Goal: Task Accomplishment & Management: Manage account settings

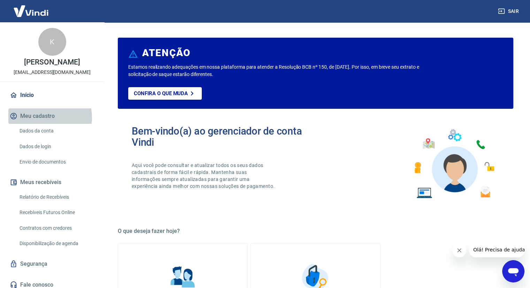
click at [41, 124] on button "Meu cadastro" at bounding box center [52, 115] width 88 height 15
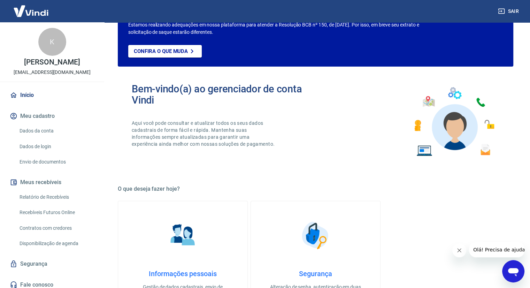
scroll to position [105, 0]
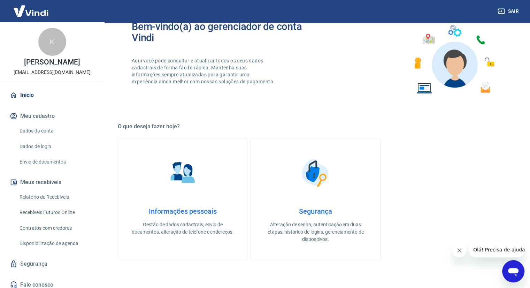
click at [165, 211] on h4 "Informações pessoais" at bounding box center [182, 211] width 107 height 8
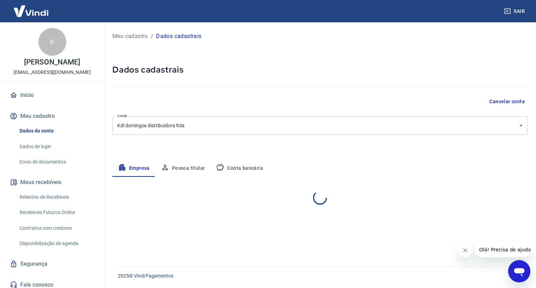
select select "MG"
select select "business"
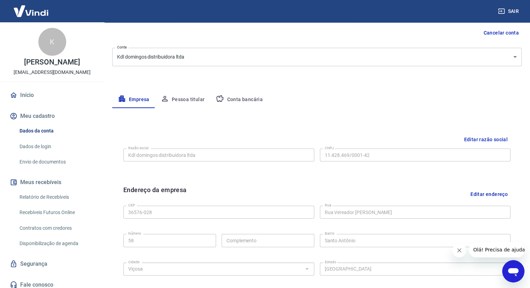
scroll to position [70, 0]
click at [174, 99] on button "Pessoa titular" at bounding box center [182, 98] width 55 height 17
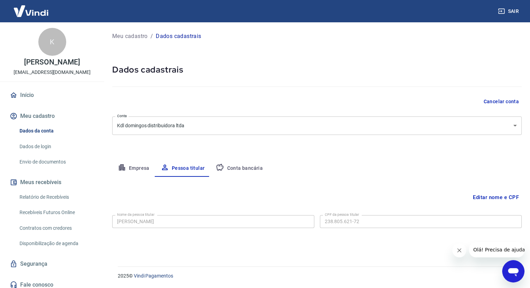
scroll to position [0, 0]
click at [174, 31] on div "Meu cadastro / Dados cadastrais" at bounding box center [319, 36] width 415 height 11
click at [175, 36] on p "Dados cadastrais" at bounding box center [178, 36] width 45 height 8
click at [45, 154] on link "Dados de login" at bounding box center [56, 146] width 79 height 14
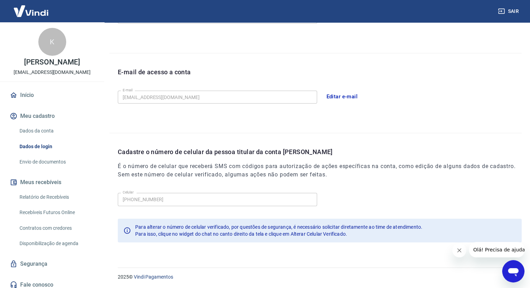
scroll to position [158, 0]
click at [22, 169] on link "Envio de documentos" at bounding box center [56, 162] width 79 height 14
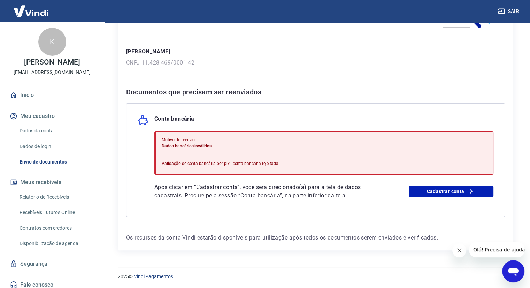
scroll to position [83, 0]
click at [476, 251] on span "Olá! Precisa de ajuda?" at bounding box center [501, 250] width 54 height 6
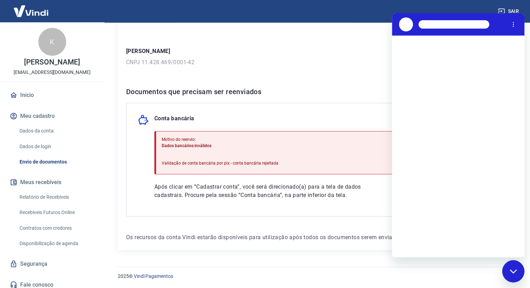
scroll to position [0, 0]
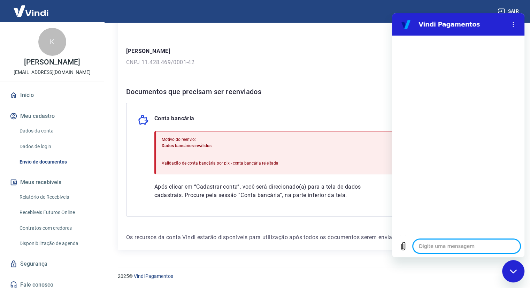
type textarea "n"
type textarea "x"
type textarea "nã"
type textarea "x"
type textarea "não"
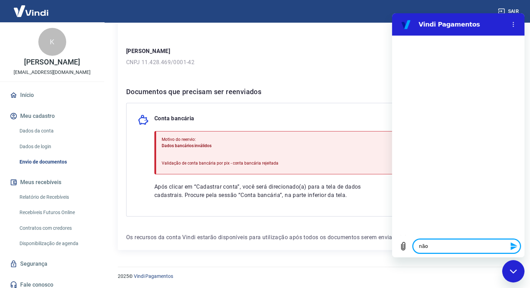
type textarea "x"
type textarea "não"
type textarea "x"
type textarea "não c"
type textarea "x"
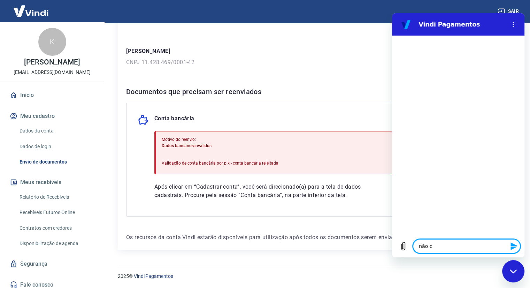
type textarea "não co"
type textarea "x"
type textarea "não con"
type textarea "x"
type textarea "não cons"
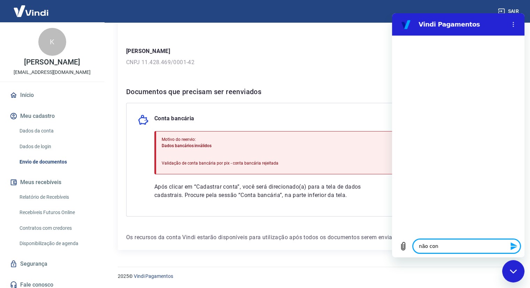
type textarea "x"
type textarea "não consi"
type textarea "x"
type textarea "não consig"
type textarea "x"
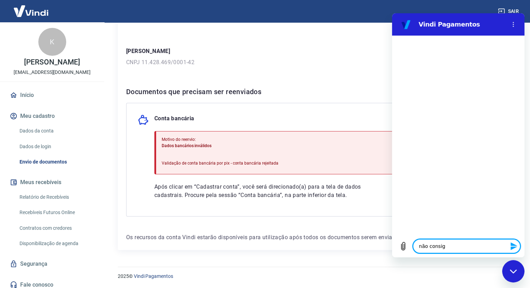
type textarea "não consigo"
type textarea "x"
type textarea "não consigo"
type textarea "x"
type textarea "não consigo v"
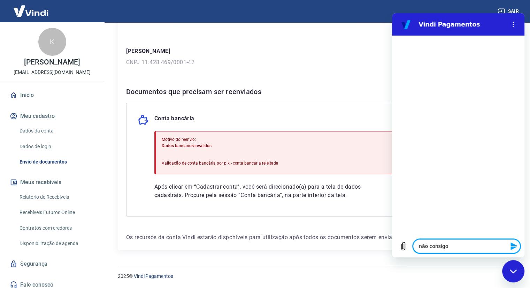
type textarea "x"
type textarea "não consigo ve"
type textarea "x"
type textarea "não consigo ver"
type textarea "x"
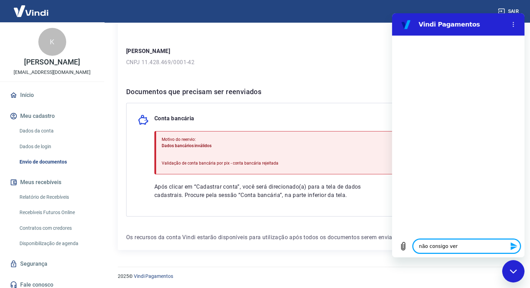
type textarea "não consigo veri"
type textarea "x"
type textarea "não consigo verif"
type textarea "x"
type textarea "não consigo verifi"
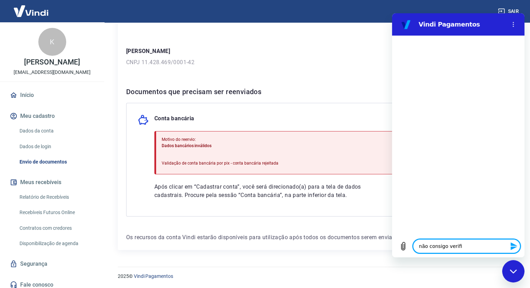
type textarea "x"
type textarea "não consigo verific"
type textarea "x"
type textarea "não consigo verifica"
type textarea "x"
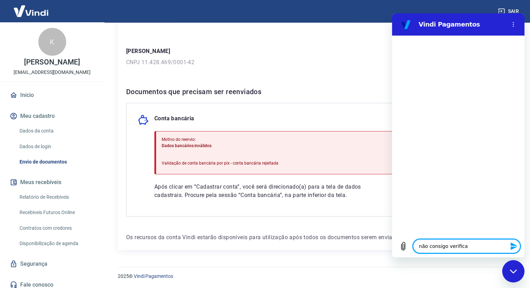
type textarea "não consigo verificar"
type textarea "x"
type textarea "não consigo verificar"
type textarea "x"
type textarea "não consigo verificar a"
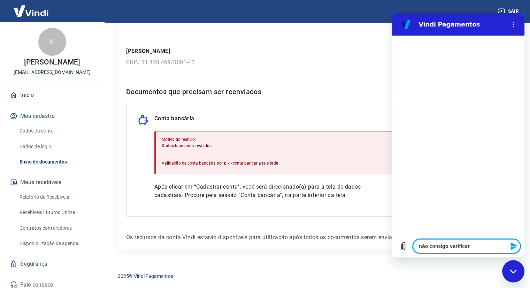
type textarea "x"
type textarea "não consigo verificar a"
type textarea "x"
type textarea "não consigo verificar a c"
type textarea "x"
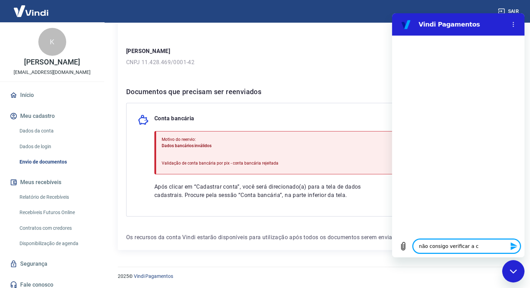
type textarea "não consigo verificar a co"
type textarea "x"
type textarea "não consigo verificar a con"
type textarea "x"
type textarea "não consigo verificar a cont"
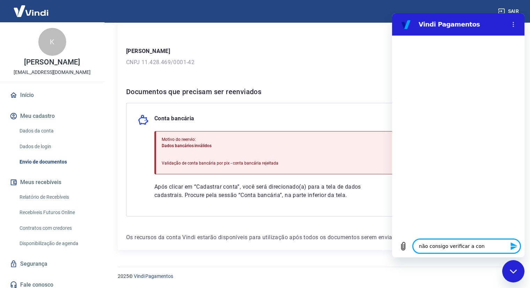
type textarea "x"
type textarea "não consigo verificar a conta"
type textarea "x"
type textarea "não consigo verificar a conta"
type textarea "x"
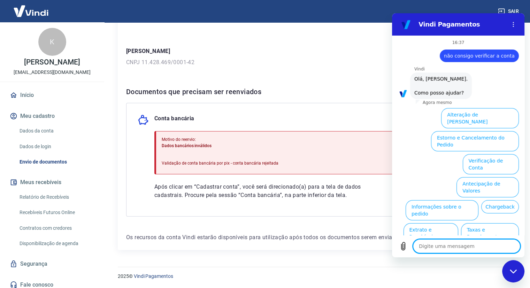
click at [502, 154] on button "Verificação de Conta" at bounding box center [491, 164] width 56 height 20
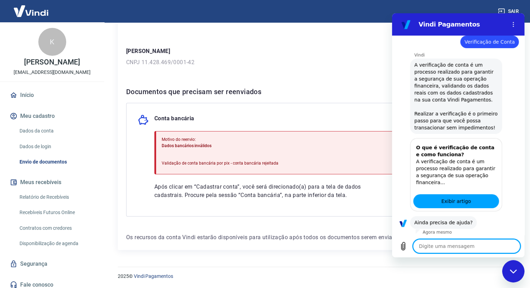
scroll to position [85, 0]
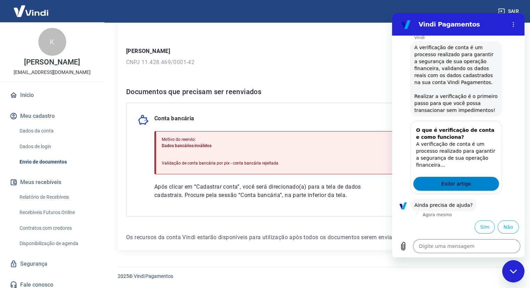
click at [466, 187] on span "Exibir artigo" at bounding box center [456, 184] width 30 height 8
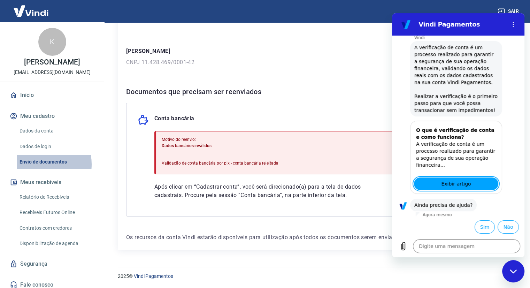
click at [35, 169] on link "Envio de documentos" at bounding box center [56, 162] width 79 height 14
click at [501, 223] on button "Não" at bounding box center [508, 226] width 21 height 13
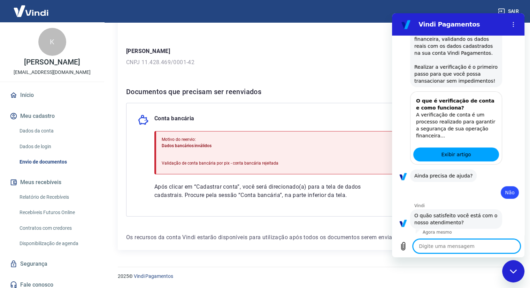
scroll to position [148, 0]
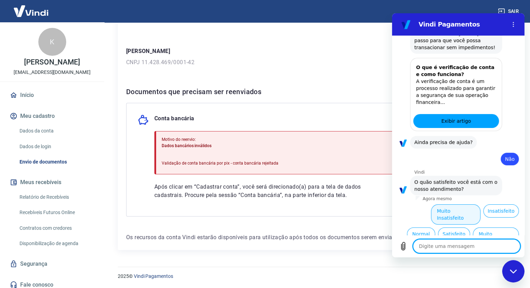
click at [467, 211] on button "Muito Insatisfeito" at bounding box center [456, 214] width 50 height 20
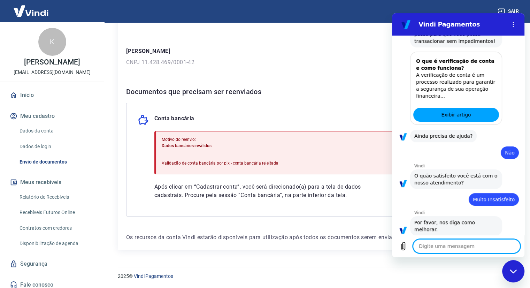
scroll to position [156, 0]
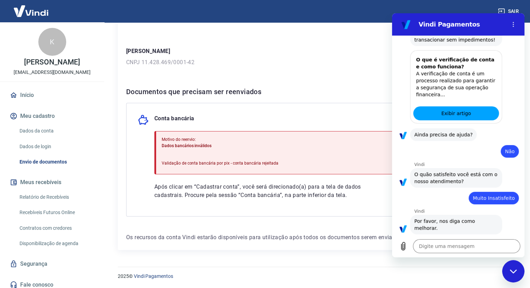
click at [513, 272] on icon "Fechar janela de mensagens" at bounding box center [513, 271] width 7 height 4
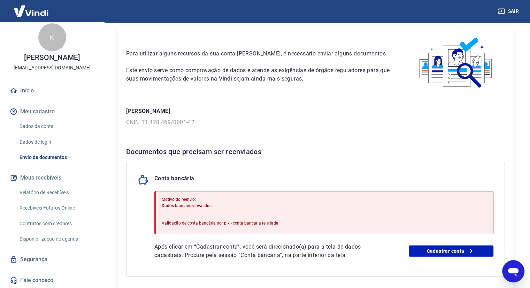
scroll to position [70, 0]
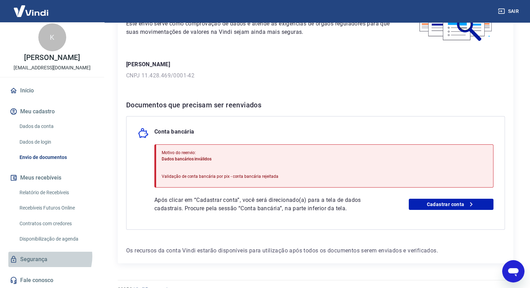
click at [46, 257] on link "Segurança" at bounding box center [52, 259] width 88 height 15
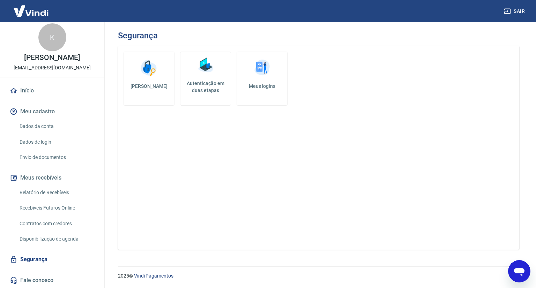
click at [43, 281] on link "Fale conosco" at bounding box center [52, 280] width 88 height 15
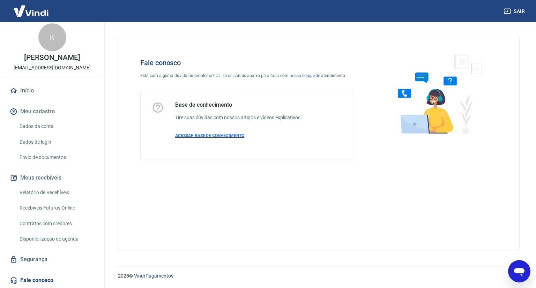
click at [207, 136] on span "ACESSAR BASE DE CONHECIMENTO" at bounding box center [209, 135] width 69 height 5
type textarea "x"
click at [55, 129] on link "Dados da conta" at bounding box center [56, 126] width 79 height 14
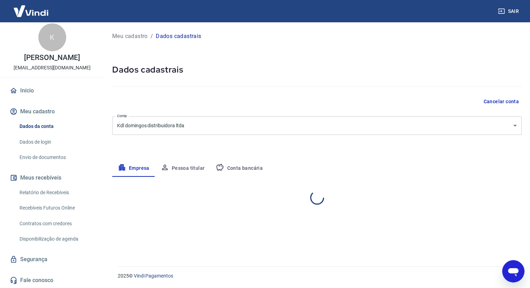
select select "MG"
select select "business"
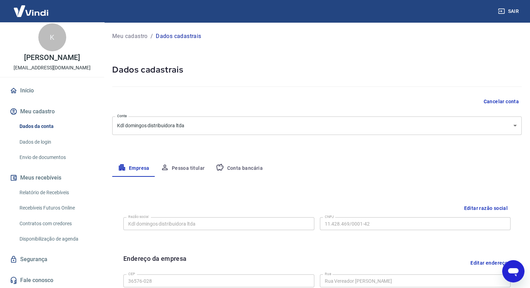
scroll to position [35, 0]
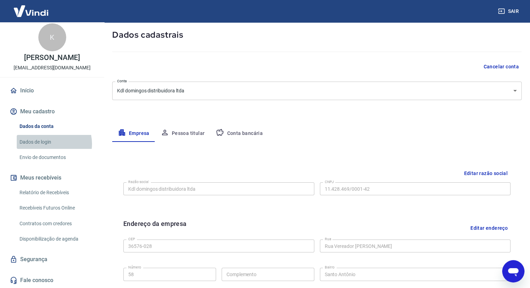
click at [50, 144] on link "Dados de login" at bounding box center [56, 142] width 79 height 14
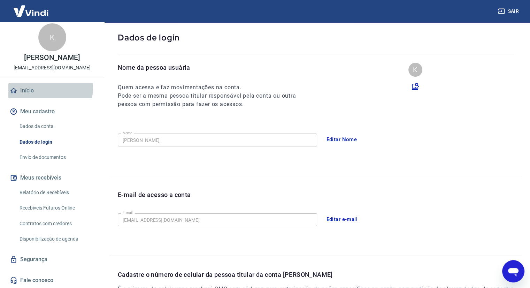
click at [50, 88] on link "Início" at bounding box center [52, 90] width 88 height 15
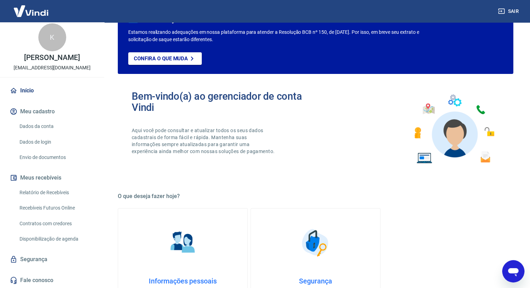
click at [46, 154] on link "Envio de documentos" at bounding box center [56, 157] width 79 height 14
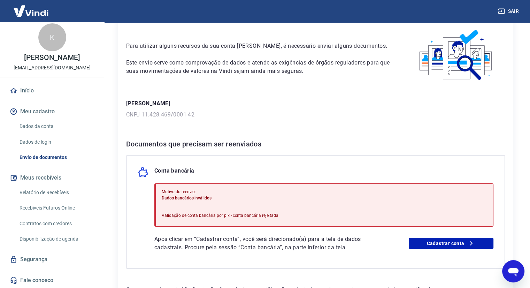
scroll to position [70, 0]
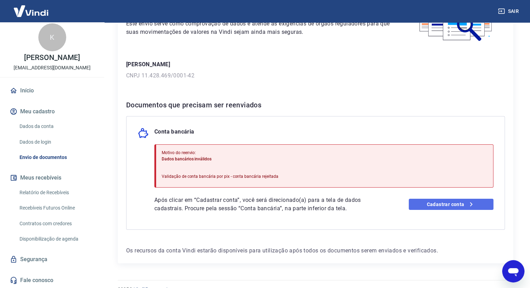
click at [448, 203] on link "Cadastrar conta" at bounding box center [451, 204] width 85 height 11
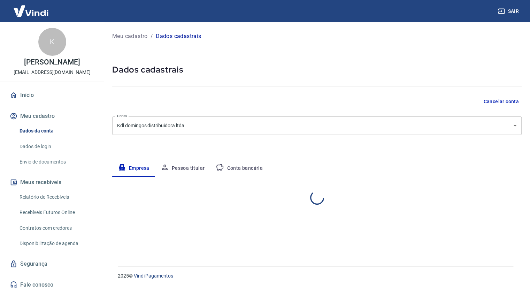
select select "MG"
select select "business"
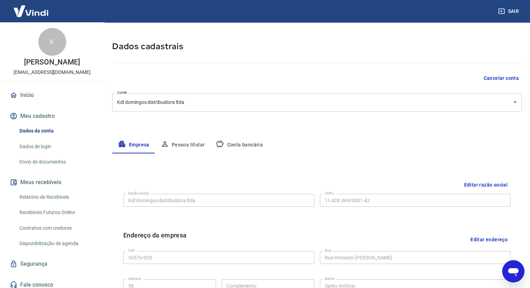
scroll to position [70, 0]
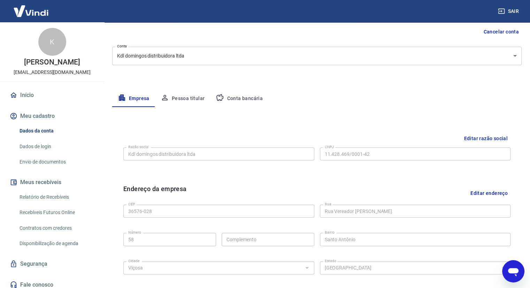
click at [226, 98] on button "Conta bancária" at bounding box center [239, 98] width 58 height 17
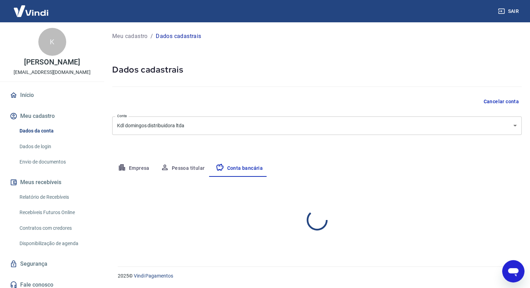
scroll to position [0, 0]
select select "1"
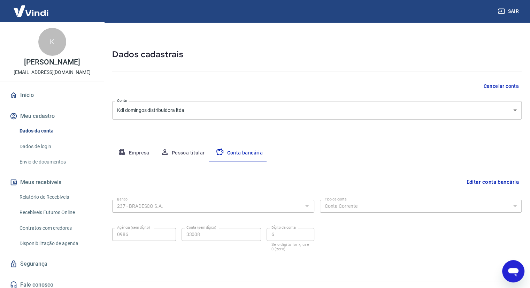
scroll to position [29, 0]
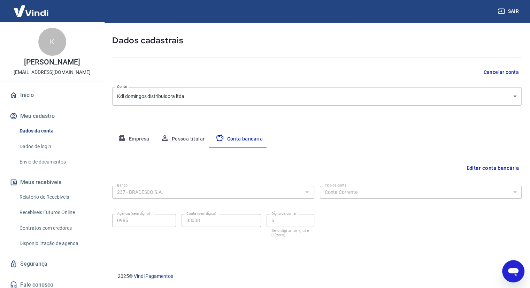
click at [478, 165] on button "Editar conta bancária" at bounding box center [493, 167] width 58 height 13
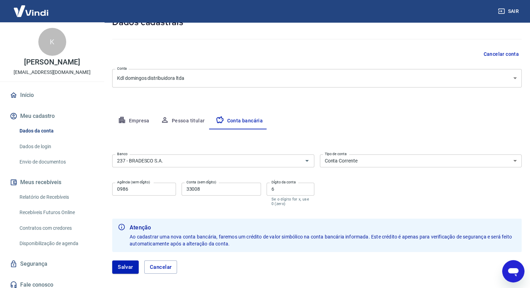
scroll to position [64, 0]
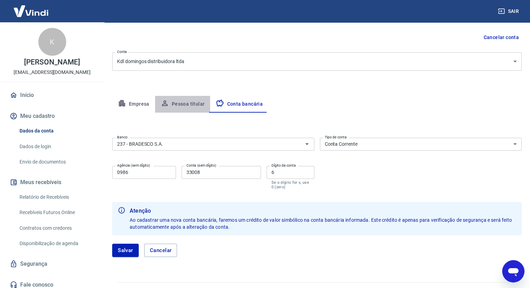
click at [184, 99] on button "Pessoa titular" at bounding box center [182, 104] width 55 height 17
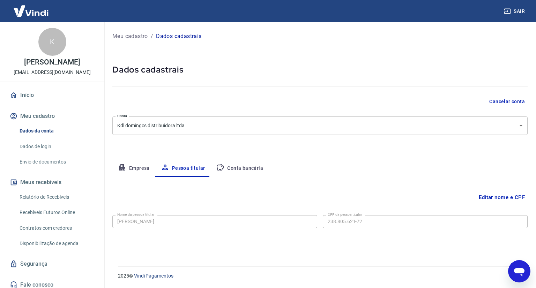
click at [131, 170] on button "Empresa" at bounding box center [133, 168] width 43 height 17
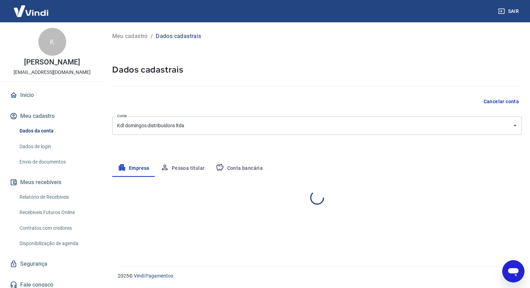
select select "MG"
select select "business"
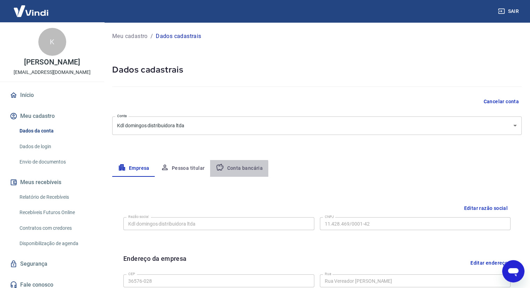
click at [236, 169] on button "Conta bancária" at bounding box center [239, 168] width 58 height 17
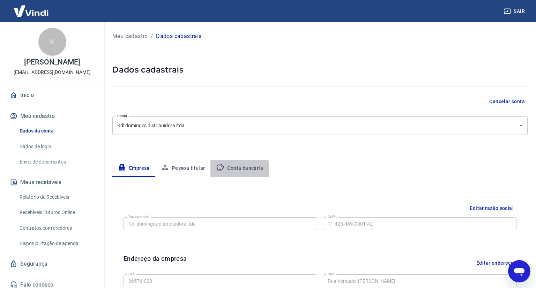
select select "1"
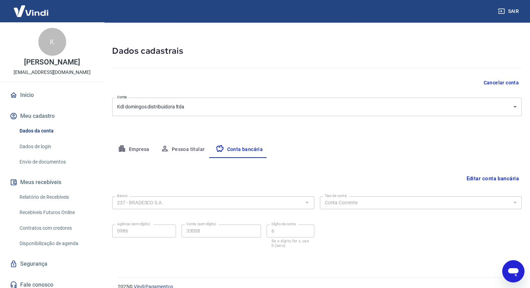
scroll to position [29, 0]
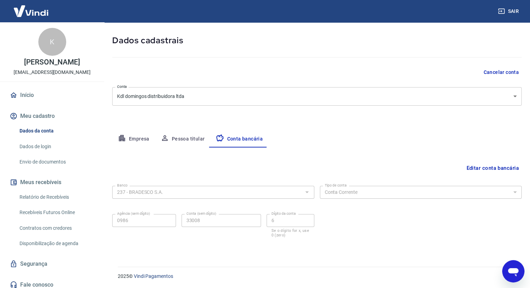
click at [473, 166] on button "Editar conta bancária" at bounding box center [493, 167] width 58 height 13
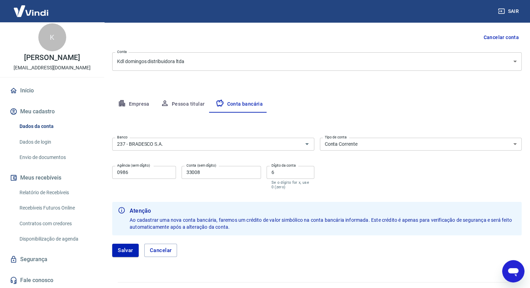
scroll to position [12, 0]
click at [161, 251] on button "Cancelar" at bounding box center [160, 250] width 33 height 13
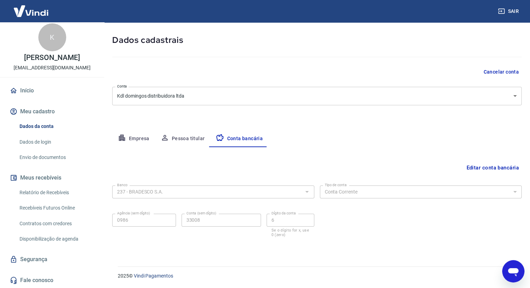
scroll to position [29, 0]
click at [46, 154] on link "Envio de documentos" at bounding box center [56, 157] width 79 height 14
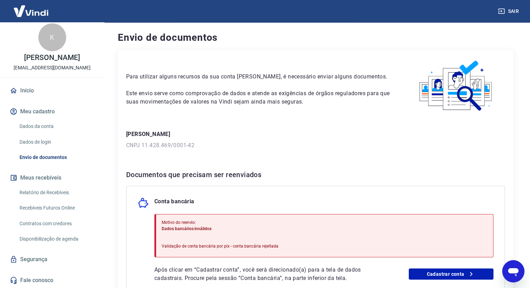
scroll to position [35, 0]
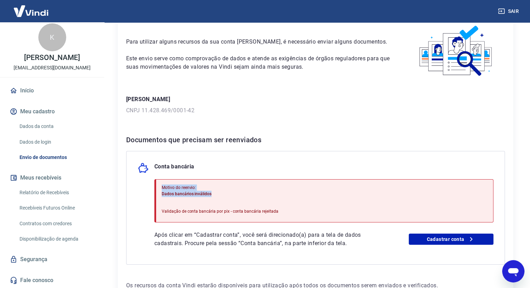
drag, startPoint x: 161, startPoint y: 187, endPoint x: 212, endPoint y: 194, distance: 51.0
click at [212, 194] on div "Motivo do reenvio: Dados bancários inválidos" at bounding box center [220, 190] width 117 height 13
click at [220, 199] on div "Motivo do reenvio: Dados bancários inválidos Validação de conta bancária por pi…" at bounding box center [220, 201] width 117 height 38
drag, startPoint x: 161, startPoint y: 194, endPoint x: 283, endPoint y: 213, distance: 123.2
click at [283, 213] on div "Motivo do reenvio: Dados bancários inválidos Validação de conta bancária por pi…" at bounding box center [323, 200] width 339 height 43
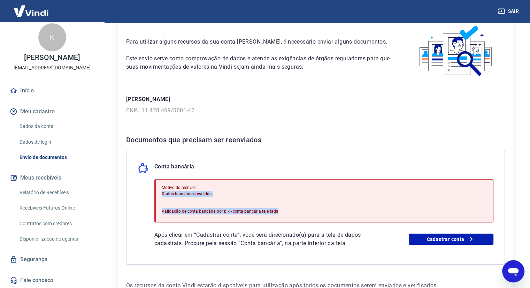
copy div "Dados bancários inválidos Validação de conta bancária por pix - conta bancária …"
drag, startPoint x: 160, startPoint y: 187, endPoint x: 287, endPoint y: 213, distance: 129.7
click at [287, 213] on div "Motivo do reenvio: Dados bancários inválidos Validação de conta bancária por pi…" at bounding box center [323, 200] width 339 height 43
copy div "Motivo do reenvio: Dados bancários inválidos Validação de conta bancária por pi…"
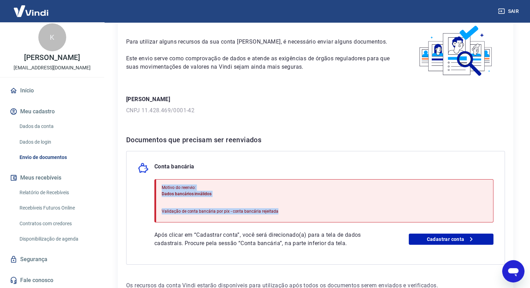
click at [294, 189] on div "Motivo do reenvio: Dados bancários inválidos Validação de conta bancária por pi…" at bounding box center [323, 200] width 339 height 43
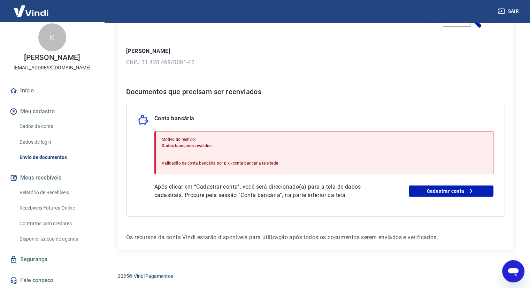
scroll to position [0, 0]
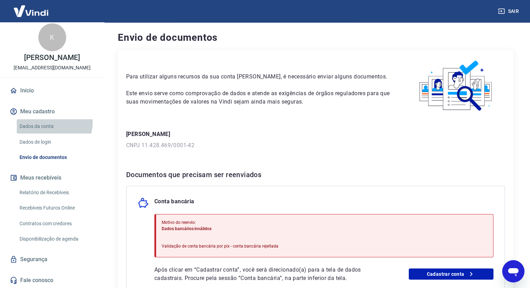
click at [51, 122] on link "Dados da conta" at bounding box center [56, 126] width 79 height 14
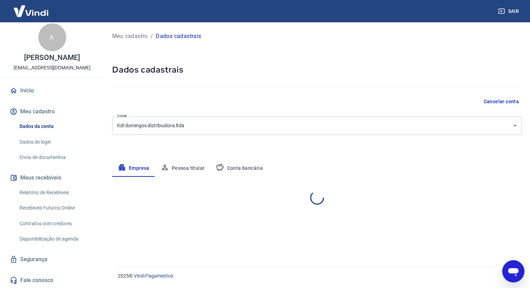
select select "MG"
select select "business"
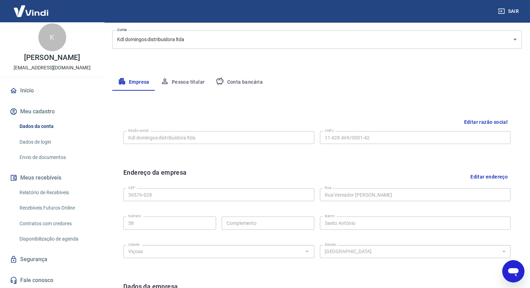
scroll to position [70, 0]
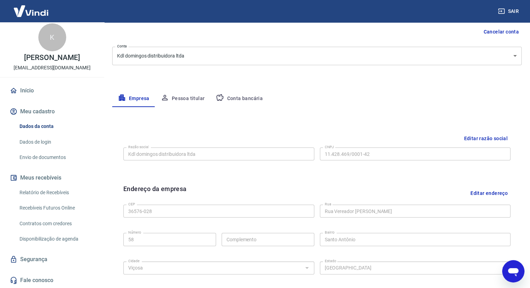
click at [481, 138] on button "Editar razão social" at bounding box center [486, 138] width 50 height 13
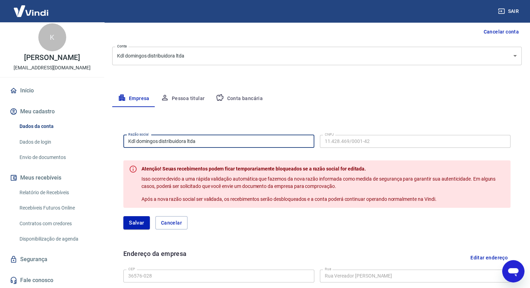
drag, startPoint x: 229, startPoint y: 141, endPoint x: 116, endPoint y: 141, distance: 113.3
click at [116, 141] on div "Razão social Kdl domingos distribuidora ltda Razão social CNPJ 11.428.469/0001-…" at bounding box center [317, 290] width 410 height 339
paste input "DL DOMINGOS"
type input "KDL DOMINGOS LTDA"
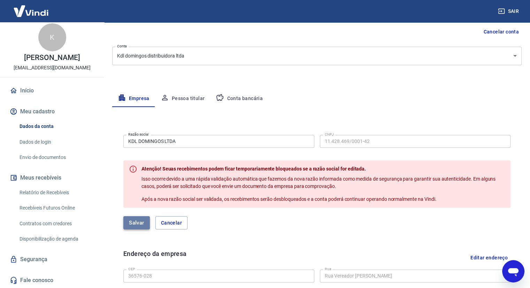
click at [136, 221] on button "Salvar" at bounding box center [136, 222] width 27 height 13
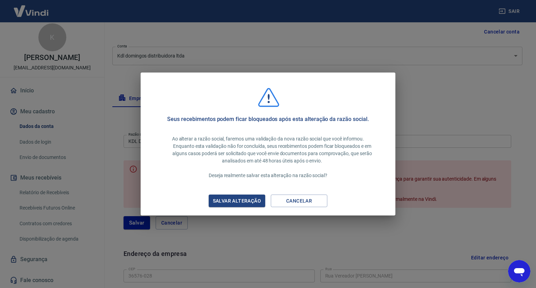
click at [234, 203] on div "Salvar alteração" at bounding box center [236, 201] width 65 height 9
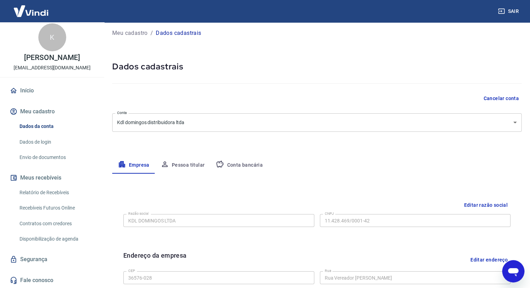
scroll to position [0, 0]
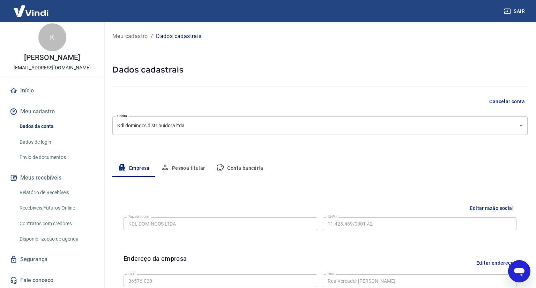
click at [211, 133] on body "Sair K [PERSON_NAME] Domingos [EMAIL_ADDRESS][DOMAIN_NAME] Início Meu cadastro …" at bounding box center [268, 144] width 536 height 288
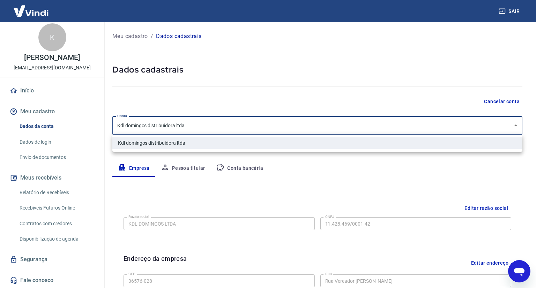
click at [388, 181] on div at bounding box center [268, 144] width 536 height 288
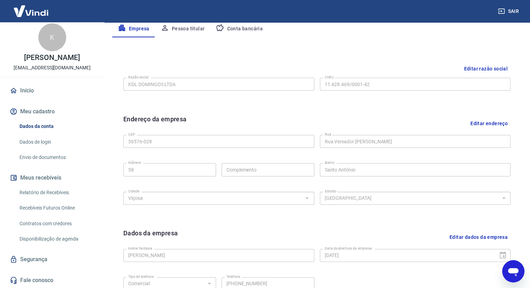
scroll to position [174, 0]
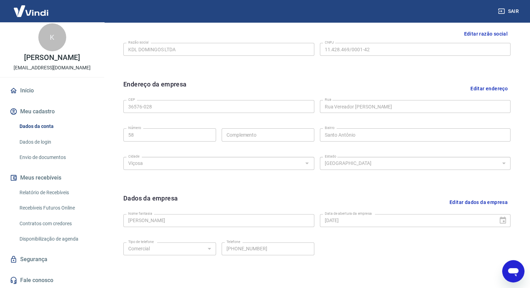
click at [451, 201] on button "Editar dados da empresa" at bounding box center [479, 203] width 64 height 18
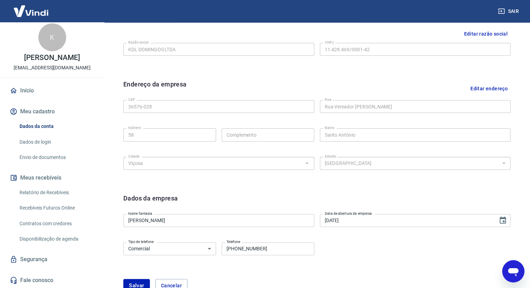
click at [228, 215] on input "[PERSON_NAME]" at bounding box center [218, 220] width 191 height 13
paste input "KDL DOMINGOS"
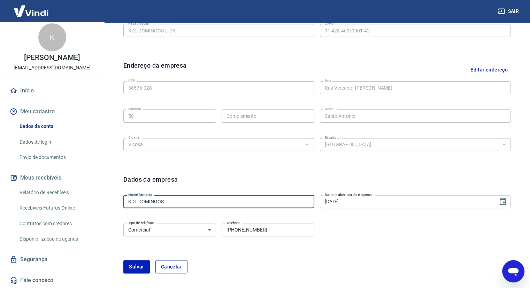
scroll to position [209, 0]
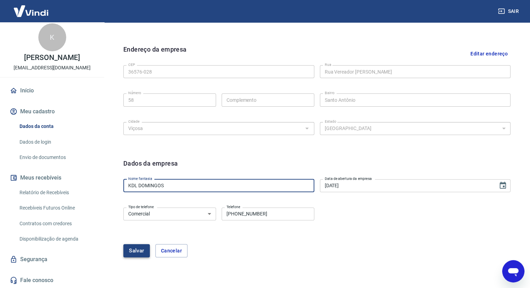
type input "KDL DOMINGOS"
click at [141, 254] on button "Salvar" at bounding box center [136, 250] width 27 height 13
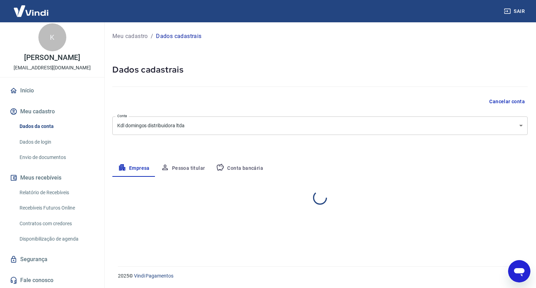
select select "MG"
select select "business"
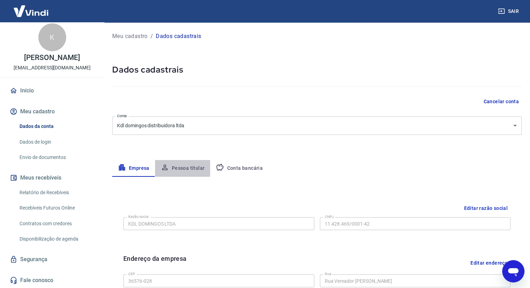
click at [186, 166] on button "Pessoa titular" at bounding box center [182, 168] width 55 height 17
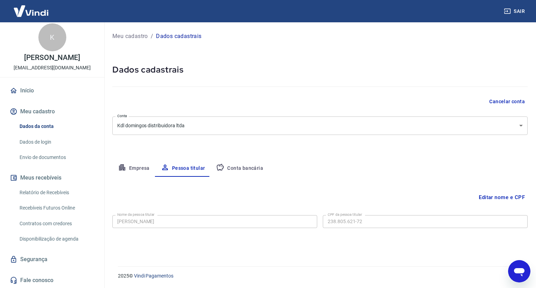
click at [245, 167] on button "Conta bancária" at bounding box center [239, 168] width 58 height 17
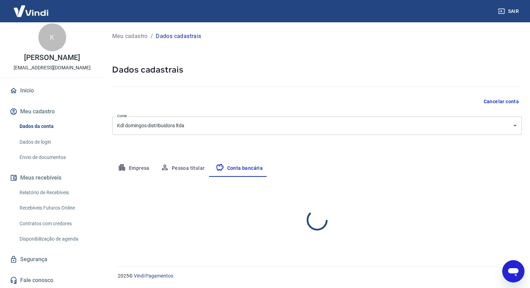
select select "1"
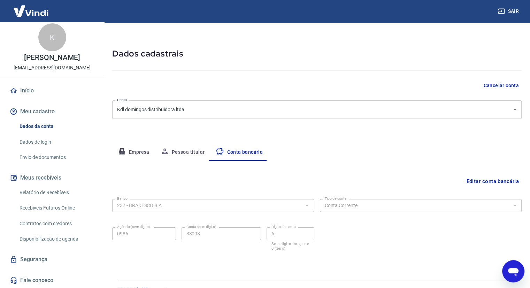
scroll to position [29, 0]
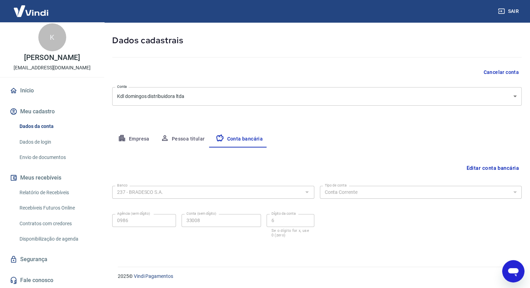
click at [149, 139] on button "Empresa" at bounding box center [133, 139] width 43 height 17
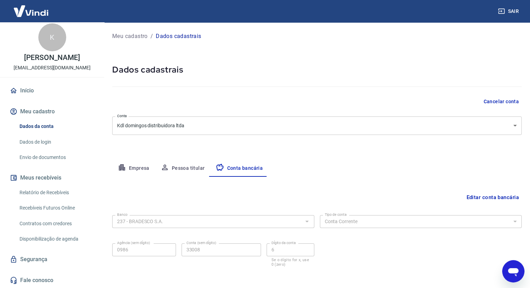
select select "MG"
select select "business"
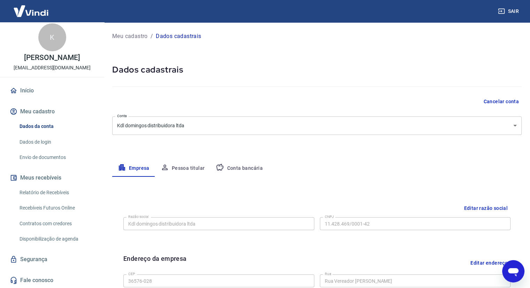
scroll to position [105, 0]
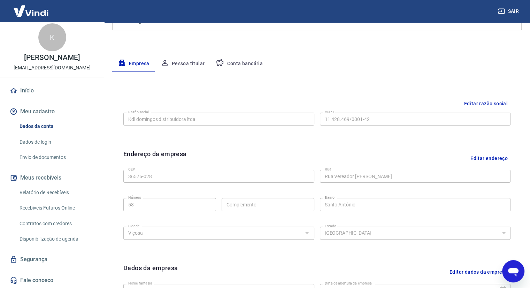
click at [496, 100] on button "Editar razão social" at bounding box center [486, 103] width 50 height 13
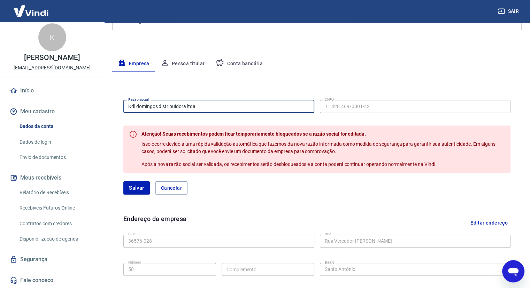
click at [237, 110] on input "Kdl domingos distribuidora ltda" at bounding box center [218, 106] width 191 height 13
paste input "DL DOMINGOS"
type input "KDL DOMINGOS LTDA"
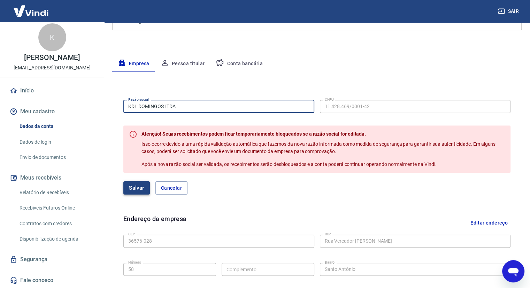
click at [141, 187] on button "Salvar" at bounding box center [136, 187] width 27 height 13
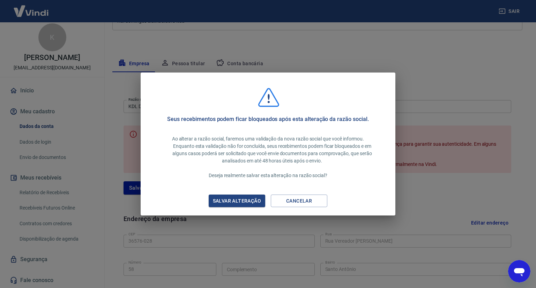
click at [221, 205] on div "Salvar alteração" at bounding box center [236, 201] width 65 height 9
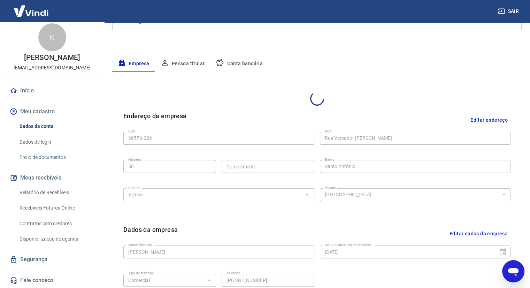
type input "KDL DOMINGOS"
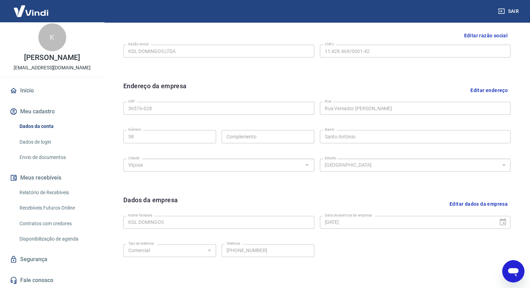
scroll to position [75, 0]
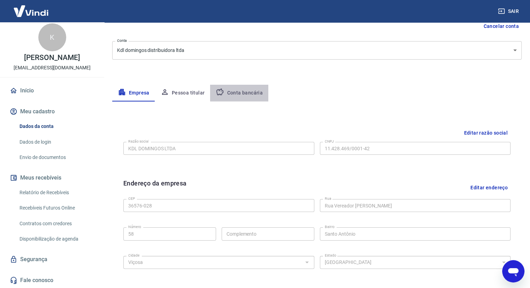
click at [257, 91] on button "Conta bancária" at bounding box center [239, 93] width 58 height 17
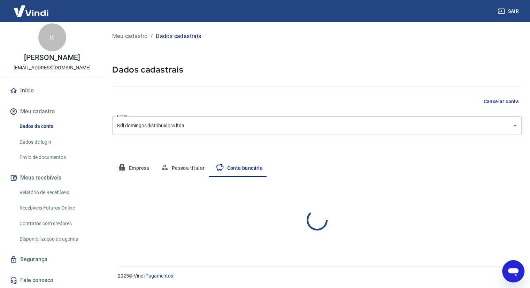
select select "1"
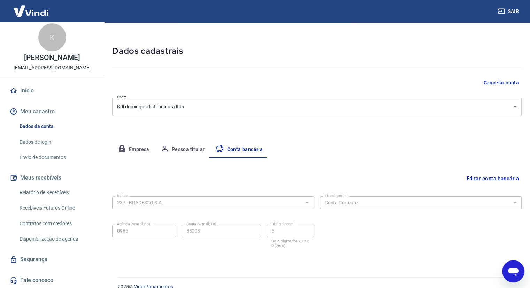
scroll to position [29, 0]
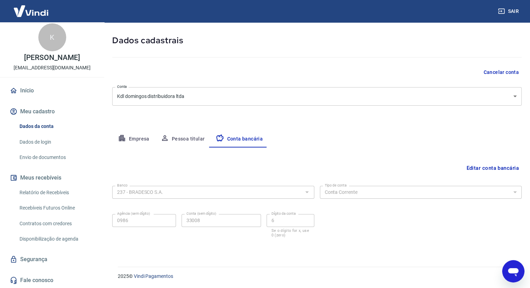
click at [476, 165] on button "Editar conta bancária" at bounding box center [493, 167] width 58 height 13
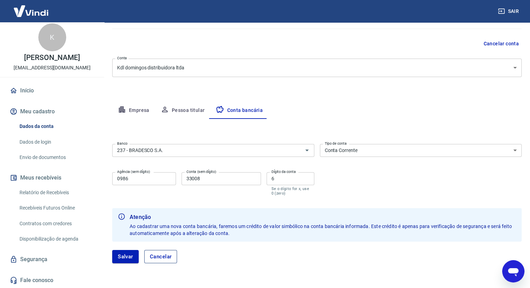
scroll to position [80, 0]
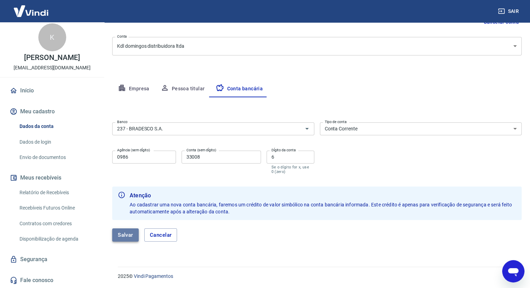
click at [128, 234] on button "Salvar" at bounding box center [125, 234] width 27 height 13
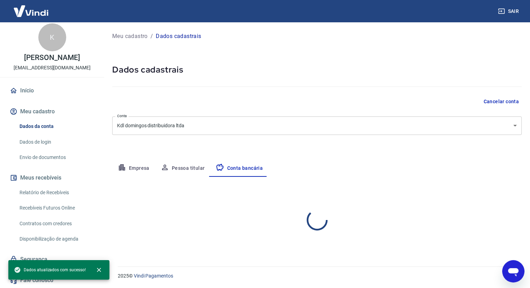
select select "1"
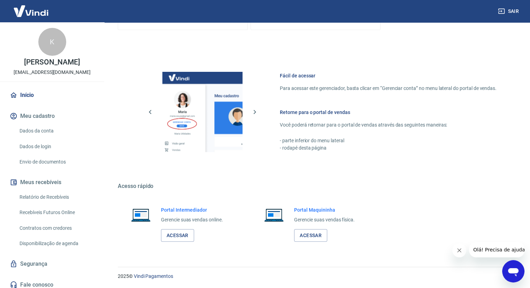
scroll to position [335, 0]
click at [45, 169] on link "Envio de documentos" at bounding box center [56, 162] width 79 height 14
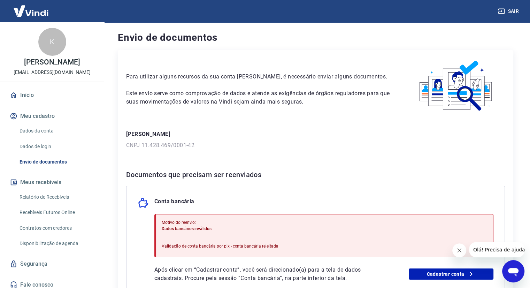
scroll to position [83, 0]
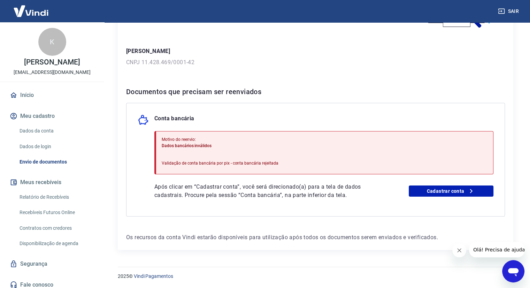
click at [512, 269] on icon "Abrir janela de mensagens" at bounding box center [513, 272] width 10 height 8
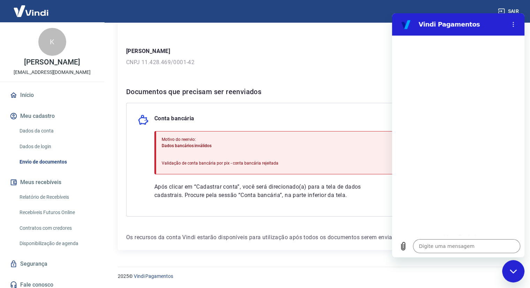
click at [141, 235] on p "Os recursos da conta Vindi estarão disponíveis para utilização após todos os do…" at bounding box center [315, 237] width 379 height 8
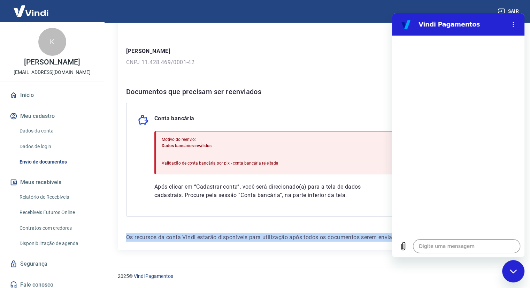
click at [141, 235] on p "Os recursos da conta Vindi estarão disponíveis para utilização após todos os do…" at bounding box center [315, 237] width 379 height 8
copy div "Os recursos da conta Vindi estarão disponíveis para utilização após todos os do…"
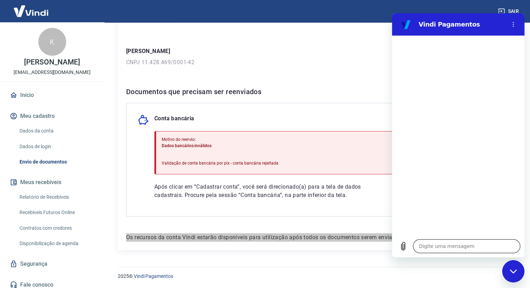
click at [433, 247] on textarea at bounding box center [466, 246] width 107 height 14
paste textarea "Os recursos da conta Vindi estarão disponíveis para utilização após todos os do…"
type textarea "Os recursos da conta Vindi estarão disponíveis para utilização após todos os do…"
type textarea "x"
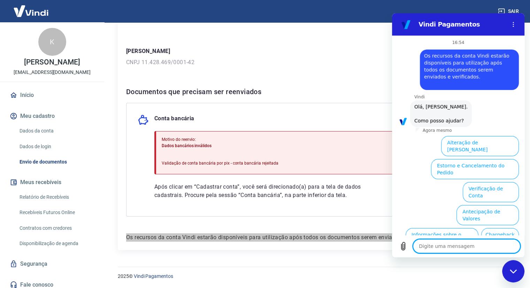
scroll to position [43, 0]
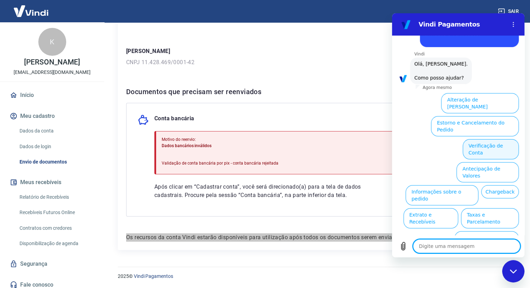
click at [483, 139] on button "Verificação de Conta" at bounding box center [491, 149] width 56 height 20
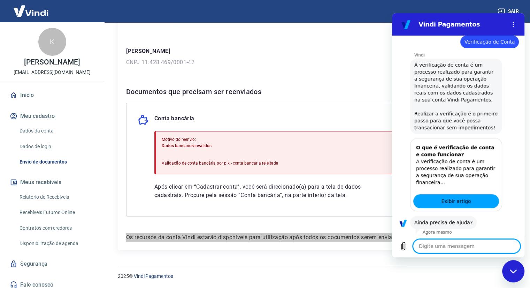
scroll to position [113, 0]
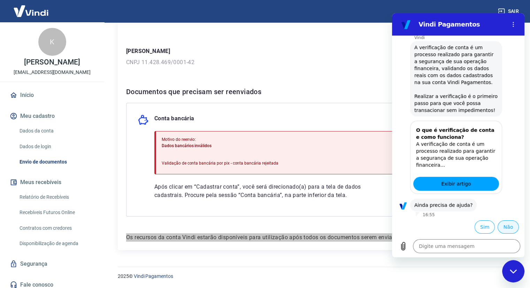
click at [500, 226] on button "Não" at bounding box center [508, 226] width 21 height 13
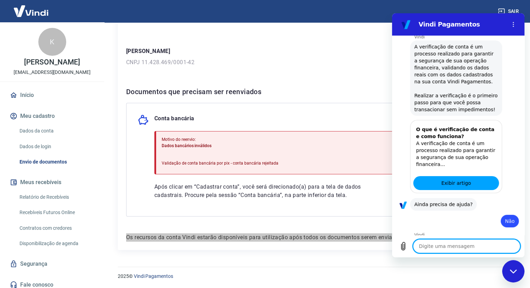
click at [511, 27] on button "Menu de opções" at bounding box center [514, 24] width 14 height 14
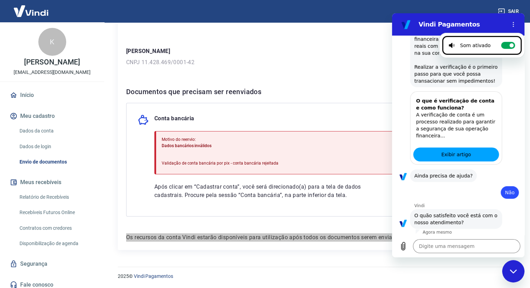
scroll to position [176, 0]
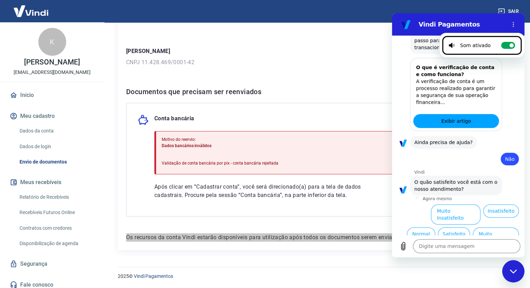
click at [512, 277] on div "Fechar janela de mensagens" at bounding box center [513, 271] width 21 height 21
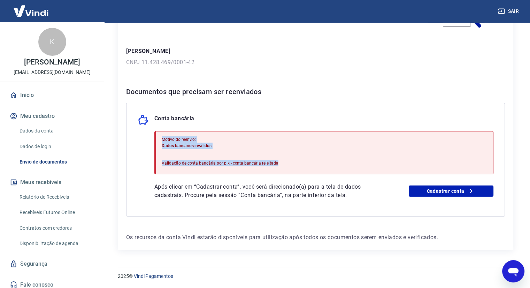
drag, startPoint x: 161, startPoint y: 139, endPoint x: 281, endPoint y: 160, distance: 121.6
click at [281, 160] on div "Motivo do reenvio: Dados bancários inválidos Validação de conta bancária por pi…" at bounding box center [323, 152] width 339 height 43
copy div "Motivo do reenvio: Dados bancários inválidos Validação de conta bancária por pi…"
type textarea "x"
